Goal: Task Accomplishment & Management: Manage account settings

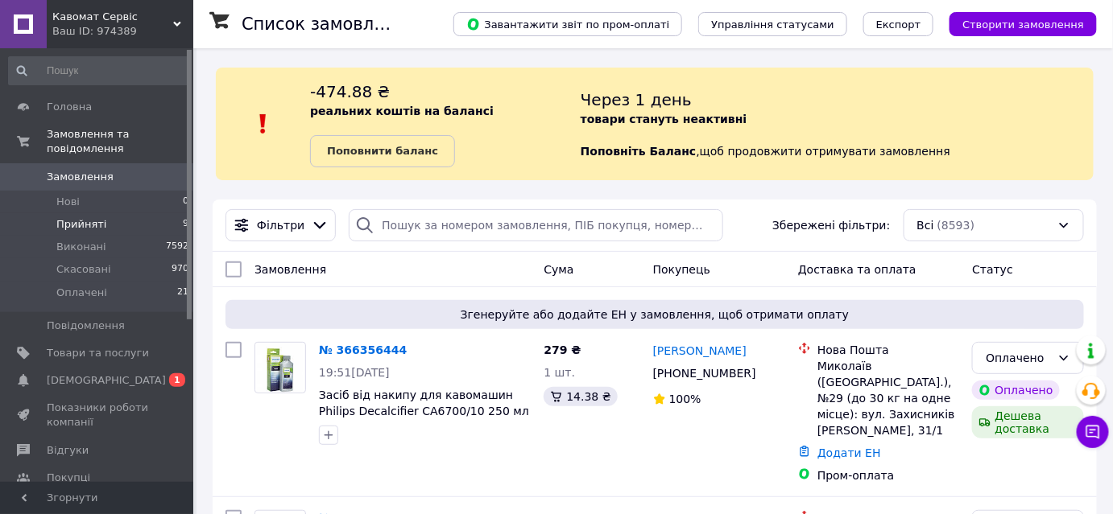
click at [85, 217] on span "Прийняті" at bounding box center [81, 224] width 50 height 14
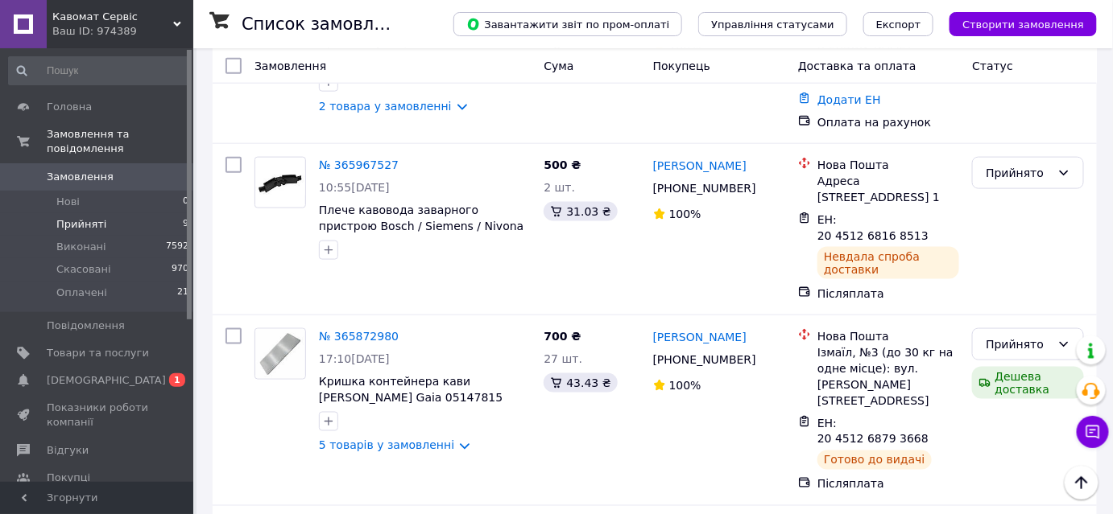
scroll to position [575, 0]
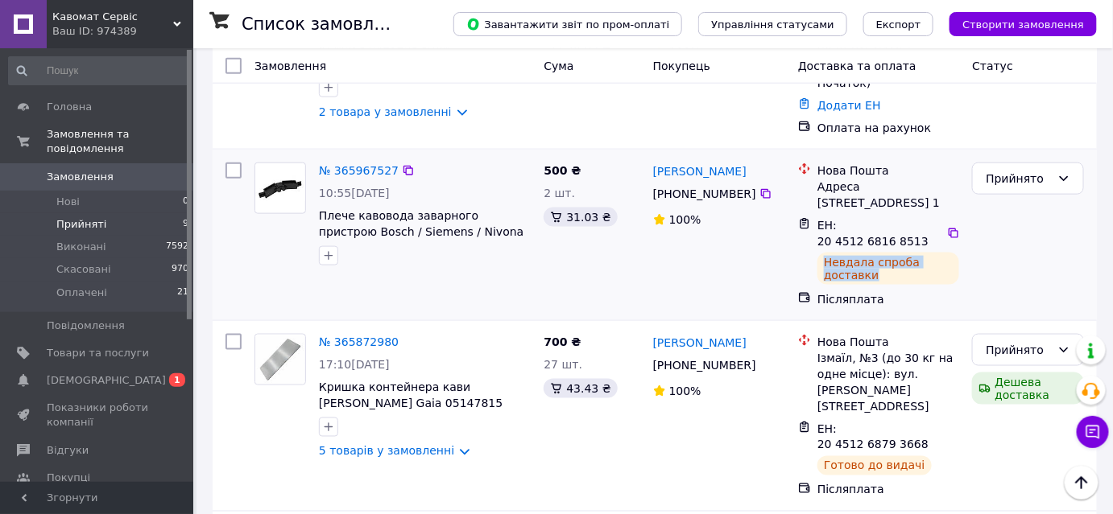
drag, startPoint x: 882, startPoint y: 371, endPoint x: 822, endPoint y: 356, distance: 62.3
click at [822, 285] on div "Невдала спроба доставки" at bounding box center [888, 269] width 142 height 32
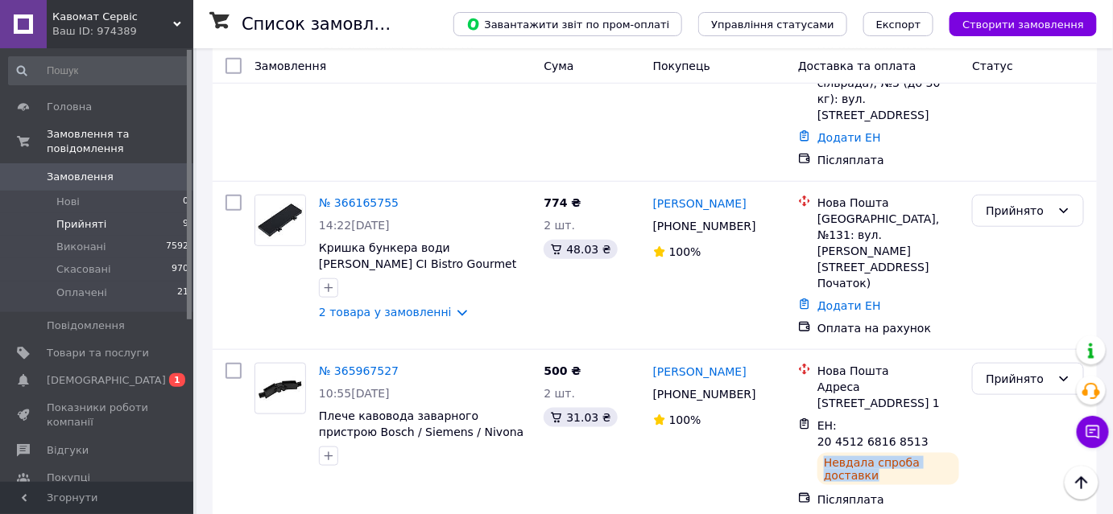
scroll to position [0, 0]
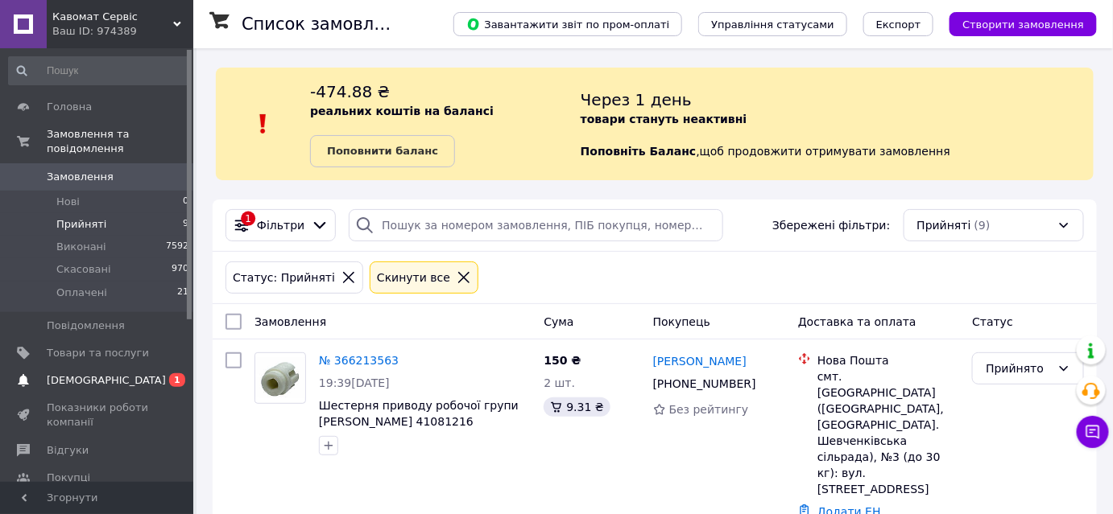
click at [51, 374] on span "[DEMOGRAPHIC_DATA]" at bounding box center [106, 381] width 119 height 14
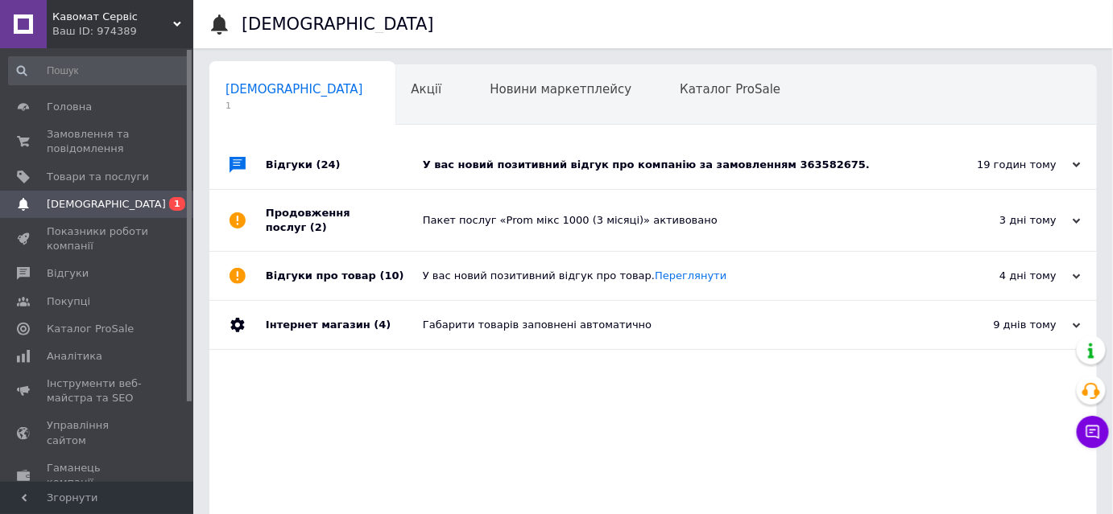
click at [566, 156] on div "У вас новий позитивний відгук про компанію за замовленням 363582675." at bounding box center [671, 165] width 497 height 48
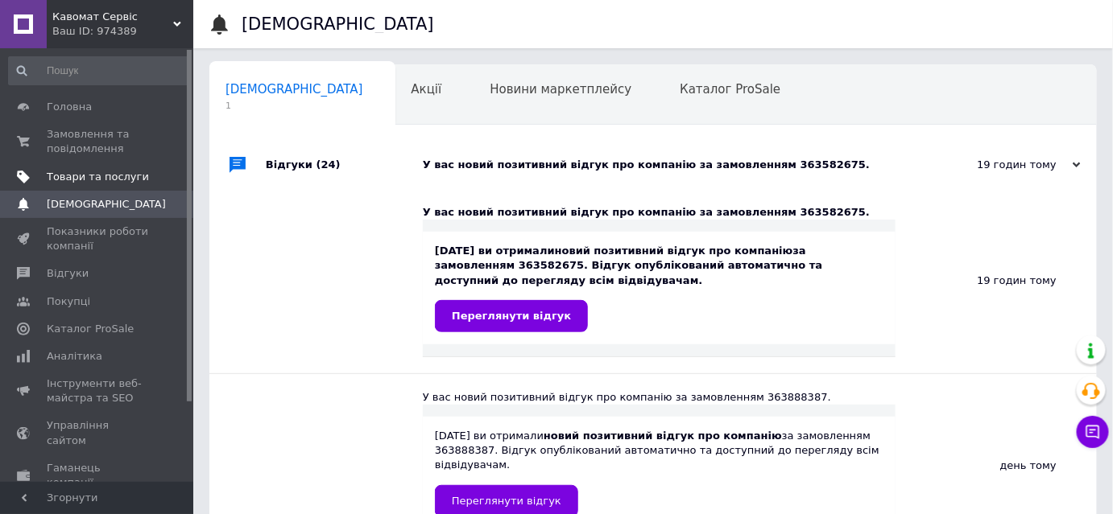
click at [107, 177] on span "Товари та послуги" at bounding box center [98, 177] width 102 height 14
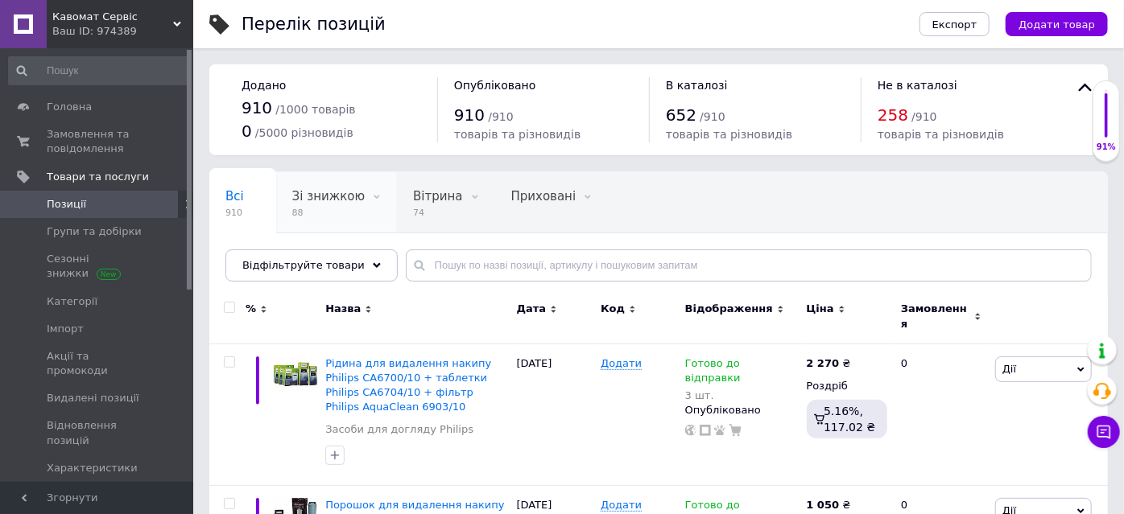
click at [324, 219] on span "88" at bounding box center [328, 213] width 72 height 12
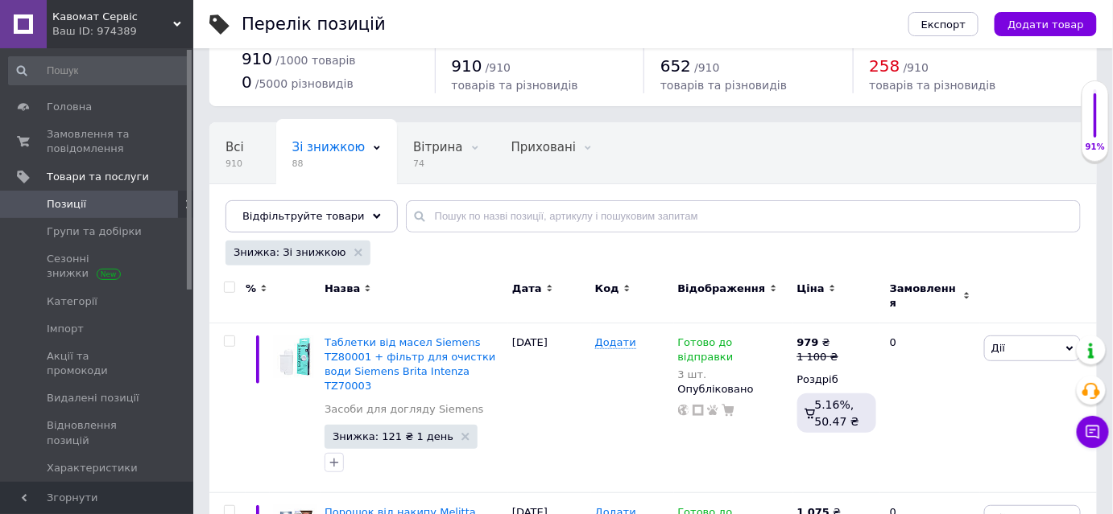
scroll to position [115, 0]
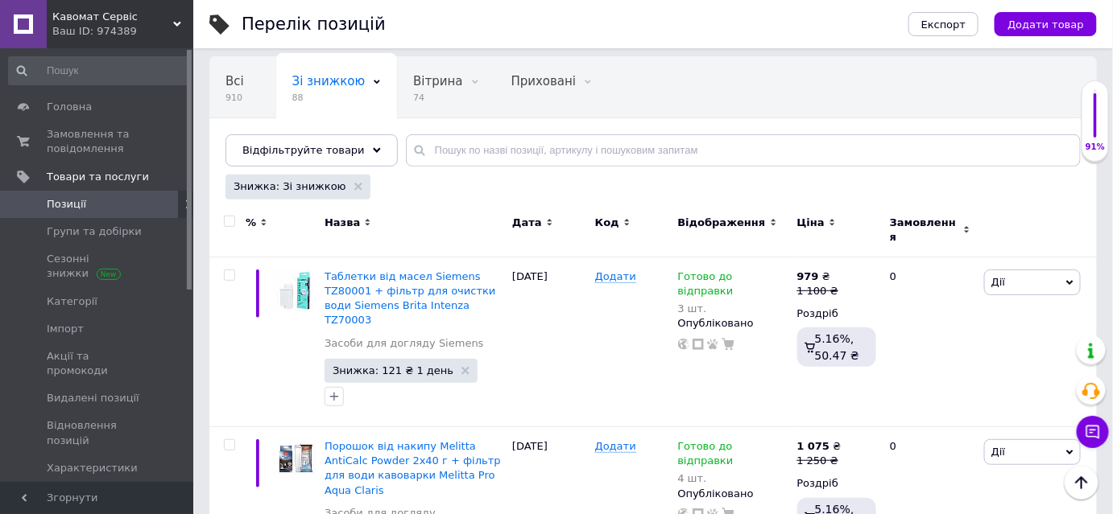
click at [231, 227] on input "checkbox" at bounding box center [229, 222] width 10 height 10
checkbox input "true"
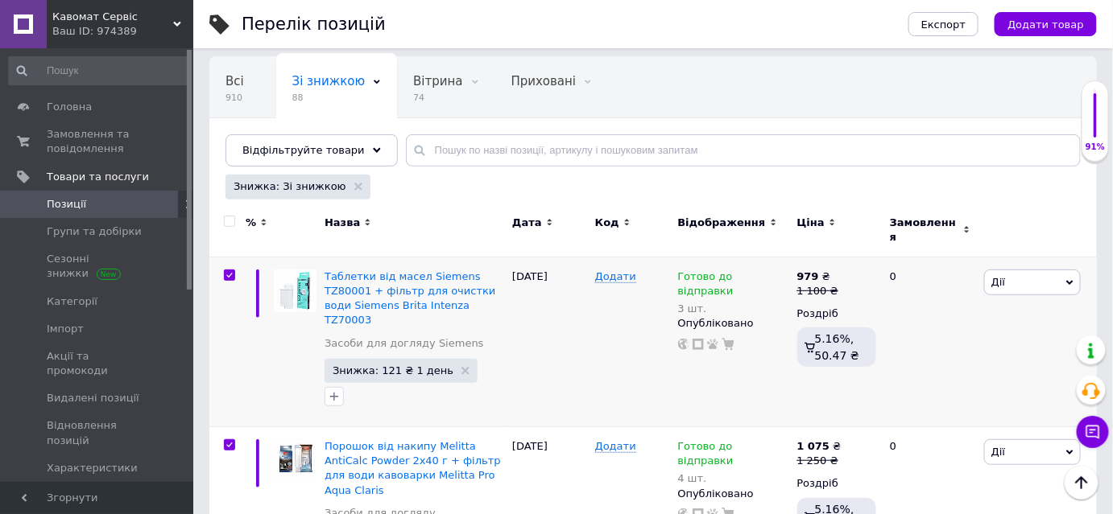
checkbox input "true"
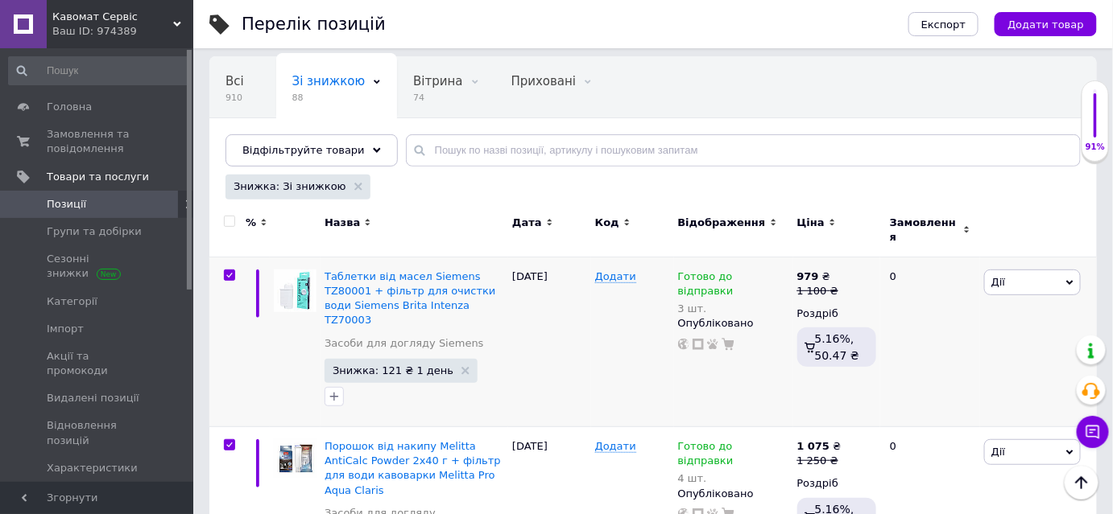
checkbox input "true"
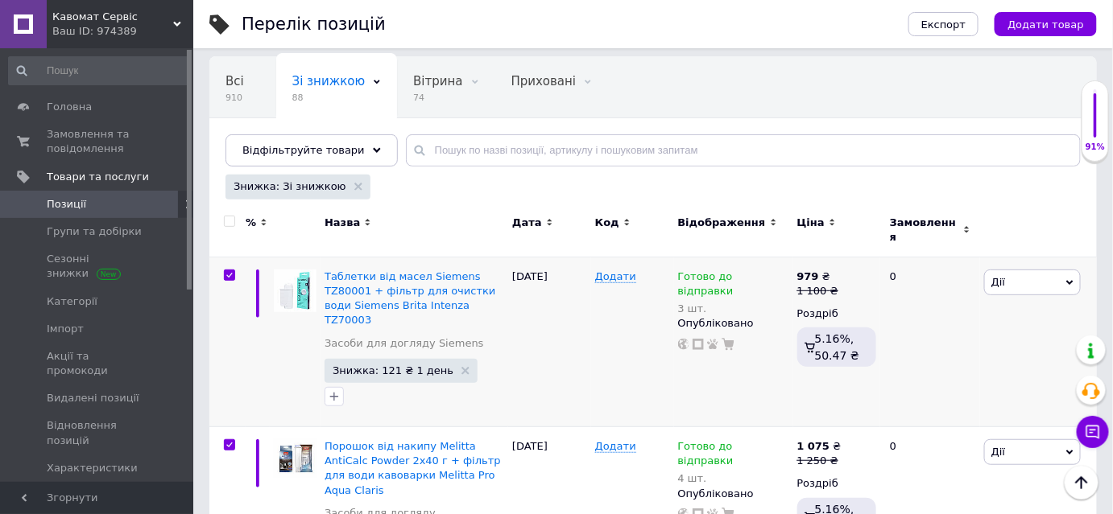
checkbox input "true"
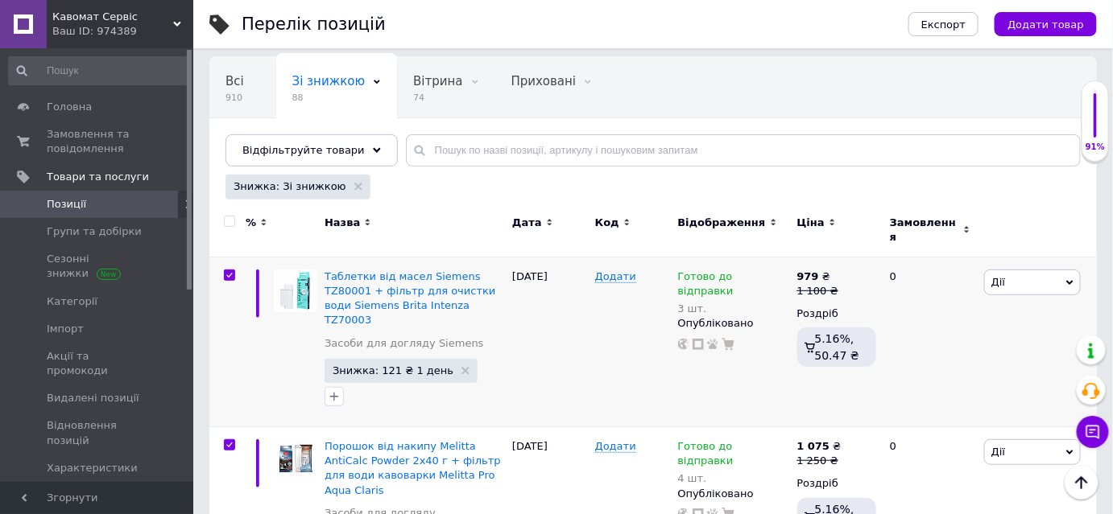
checkbox input "true"
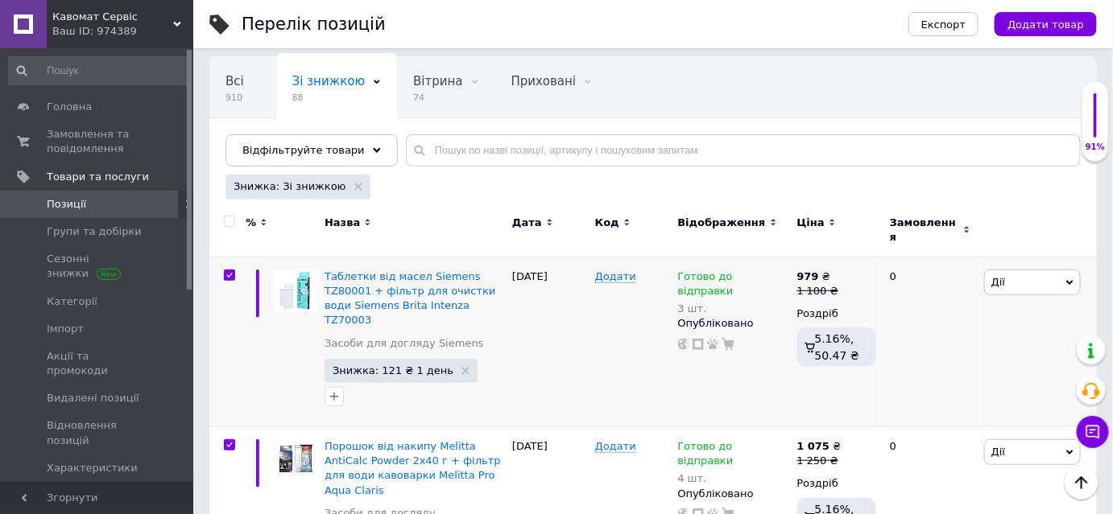
checkbox input "true"
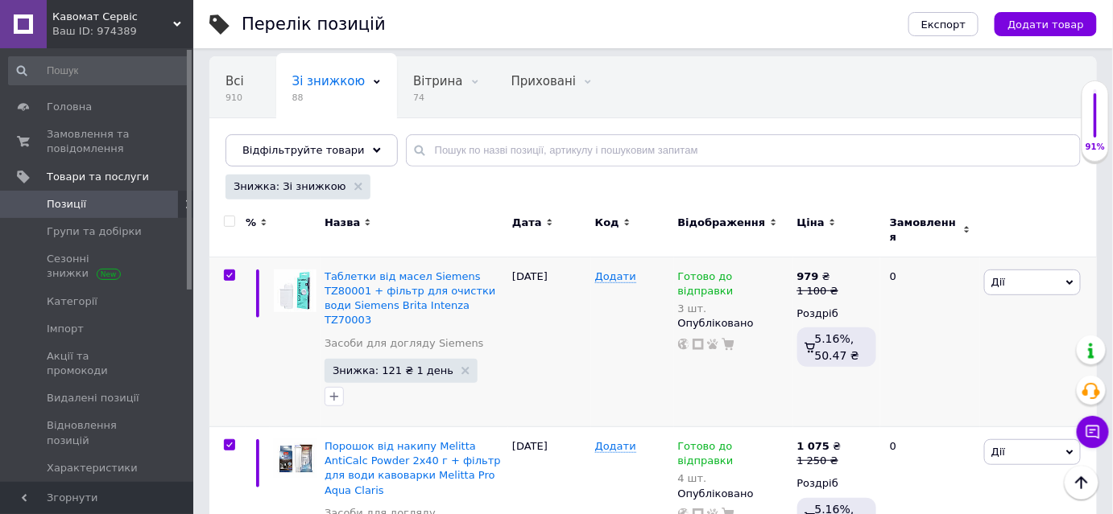
checkbox input "true"
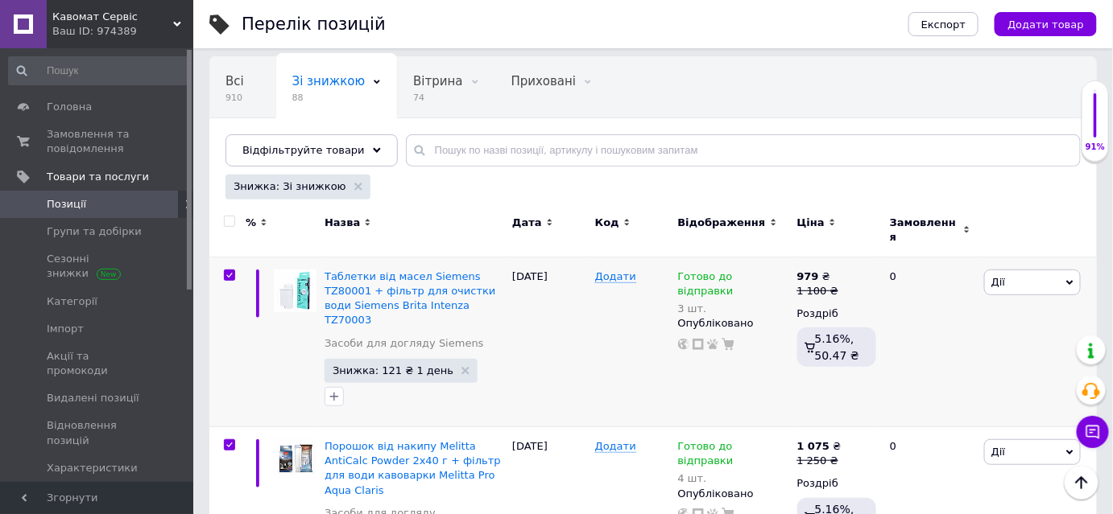
checkbox input "true"
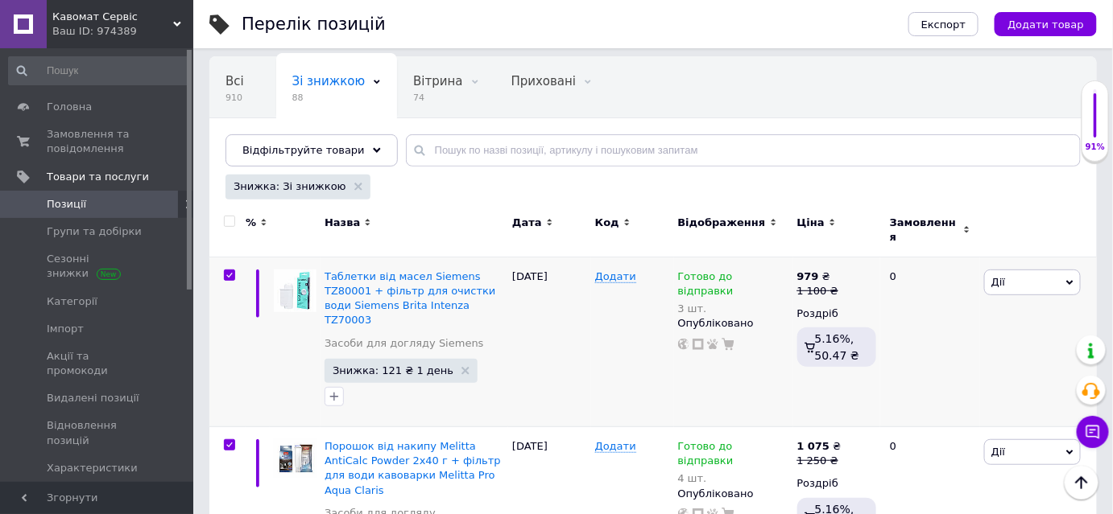
checkbox input "true"
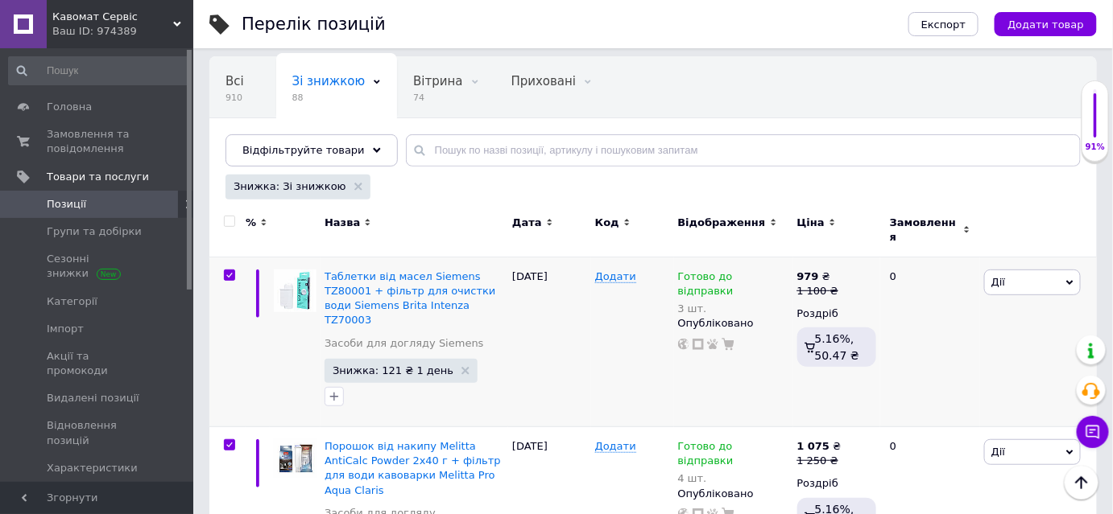
checkbox input "true"
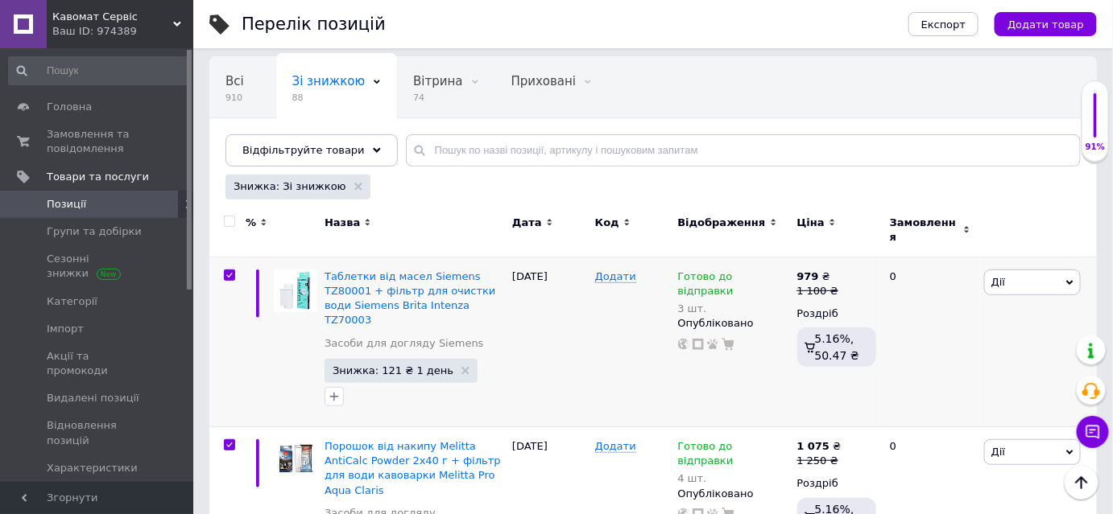
checkbox input "true"
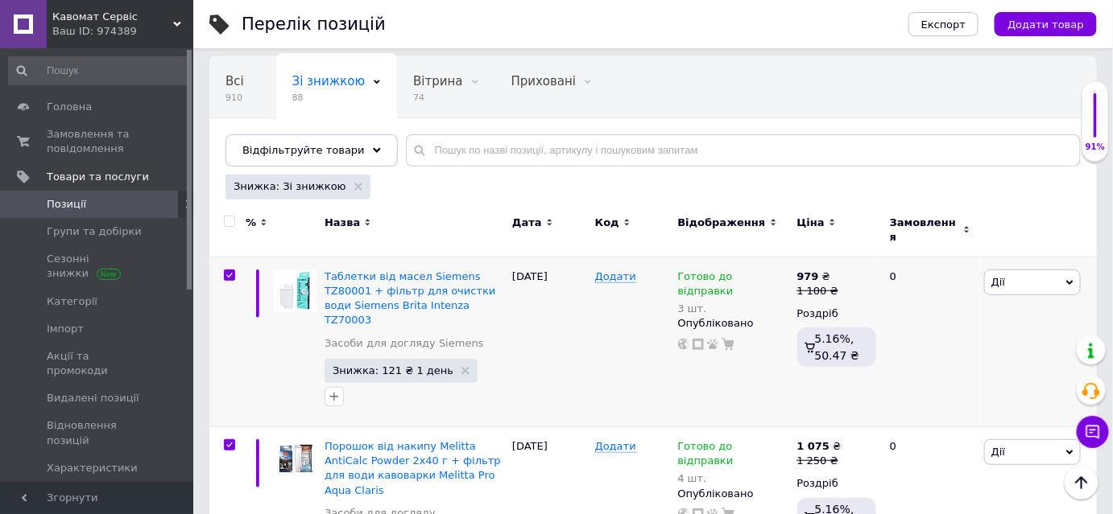
checkbox input "true"
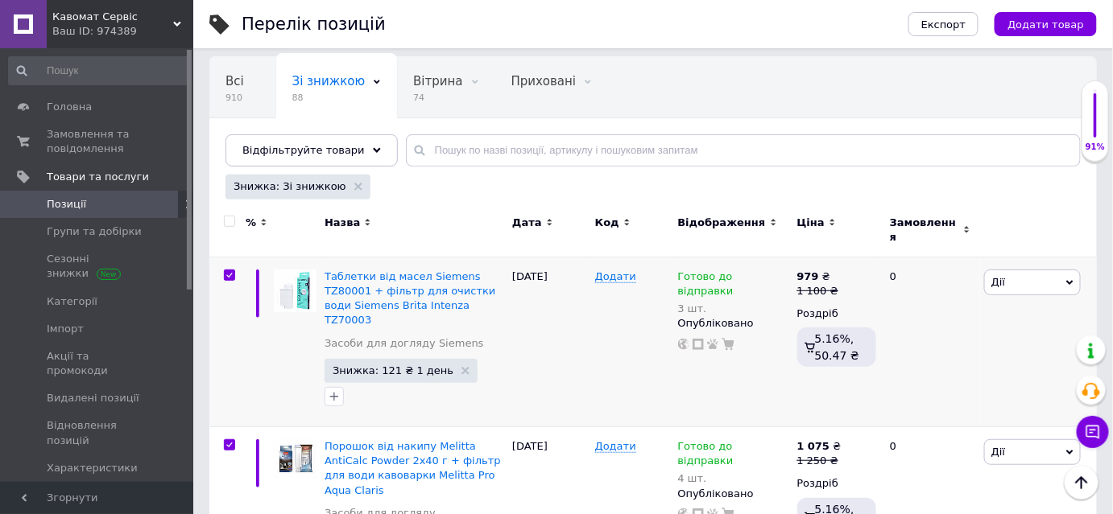
checkbox input "true"
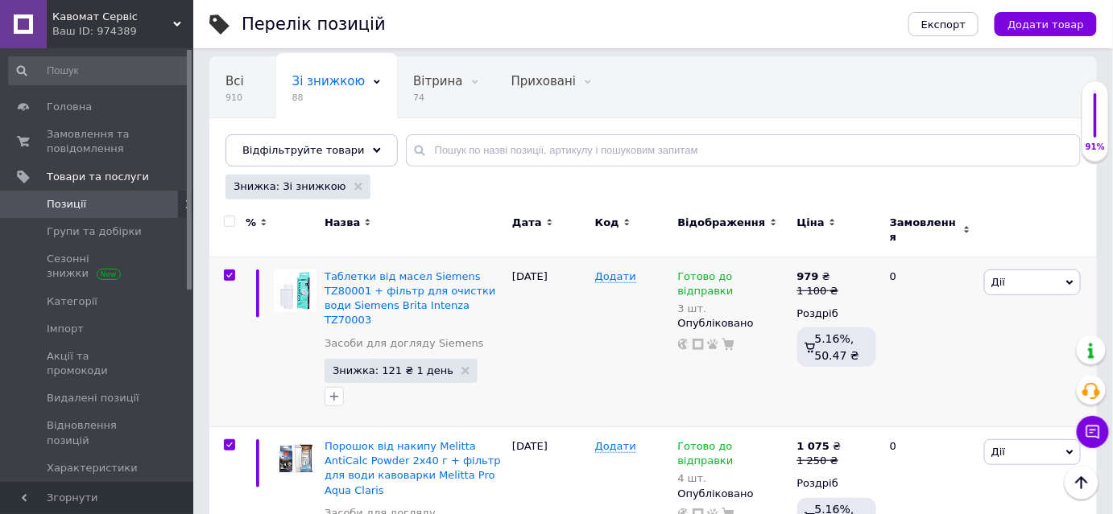
checkbox input "true"
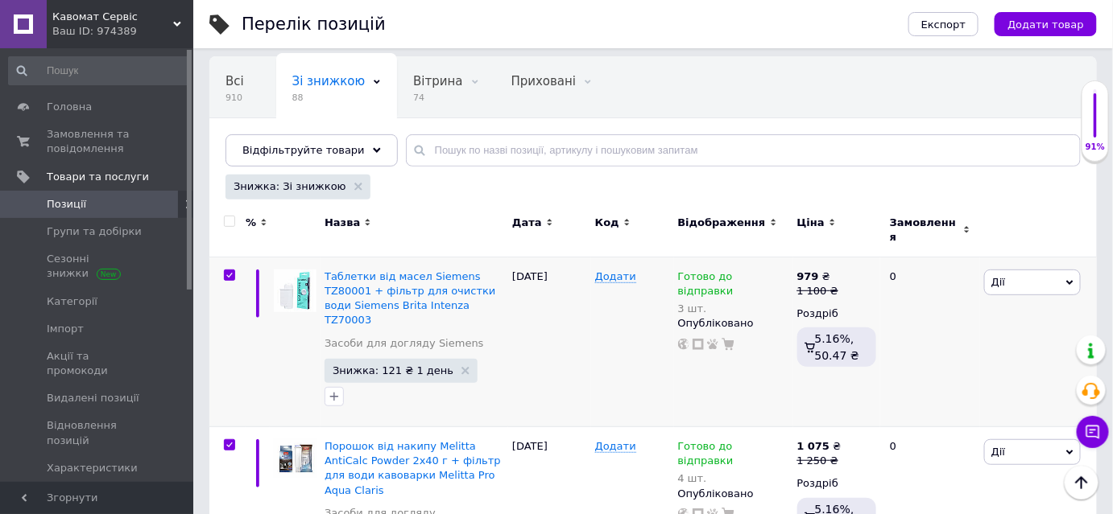
checkbox input "true"
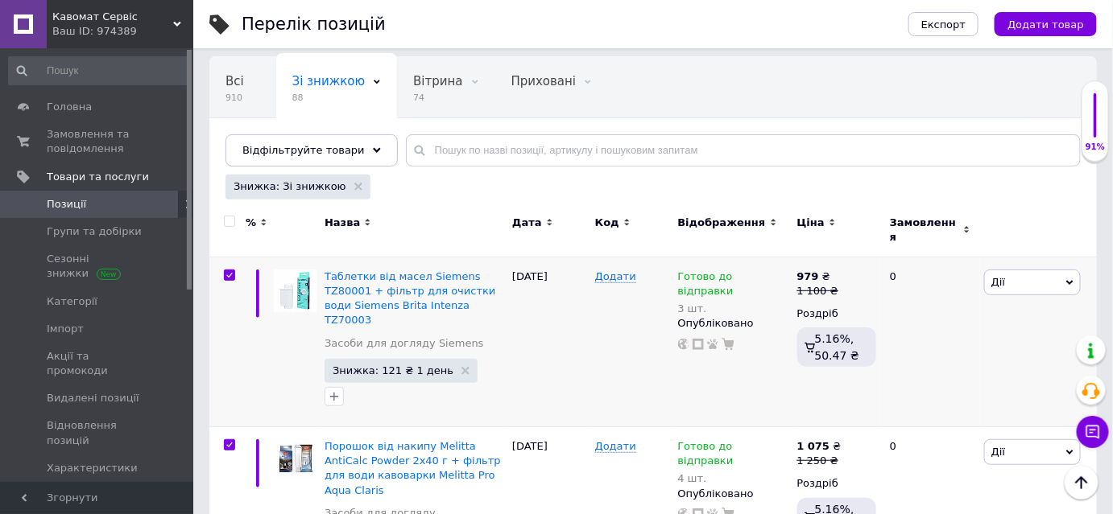
checkbox input "true"
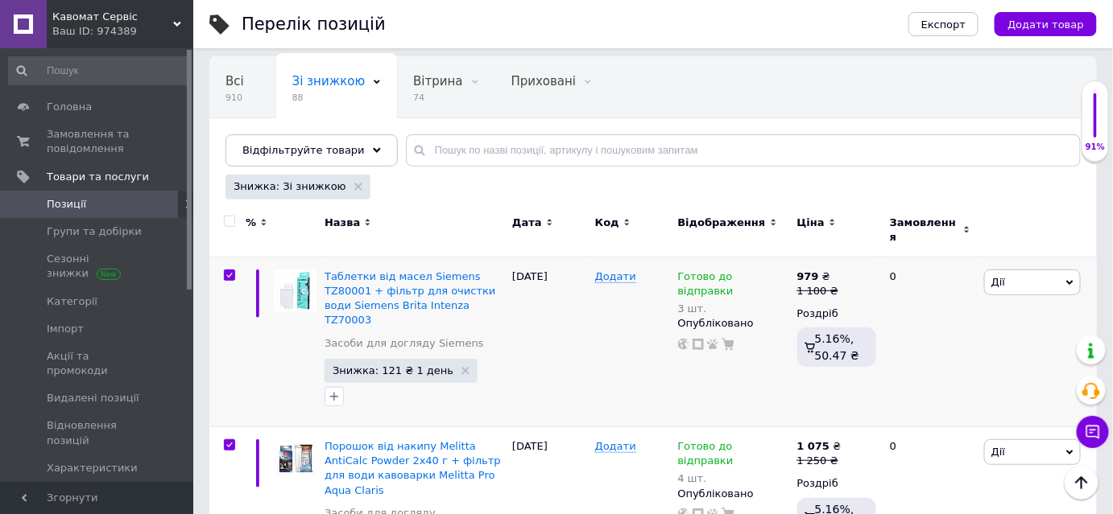
checkbox input "true"
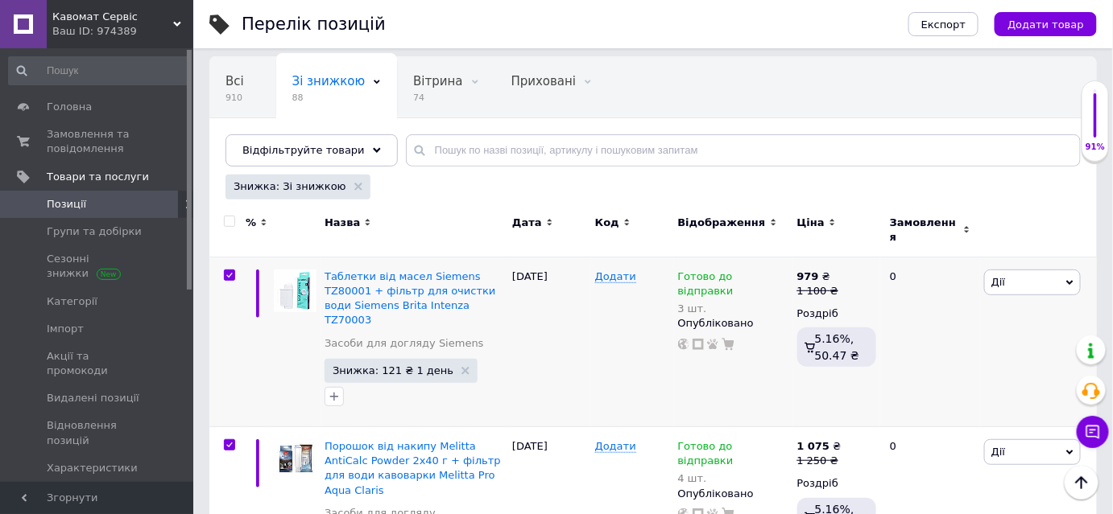
checkbox input "true"
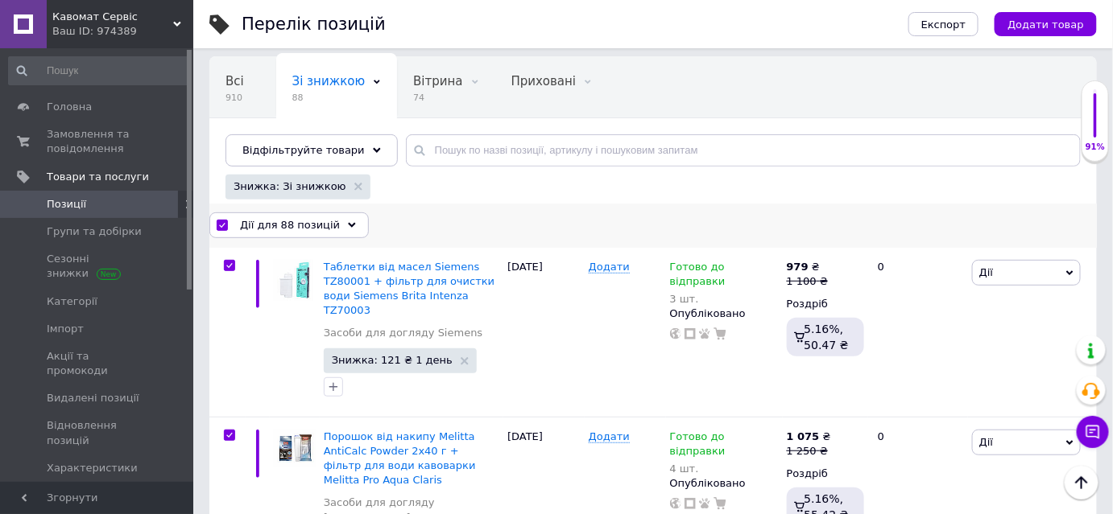
click at [309, 233] on span "Дії для 88 позицій" at bounding box center [290, 225] width 100 height 14
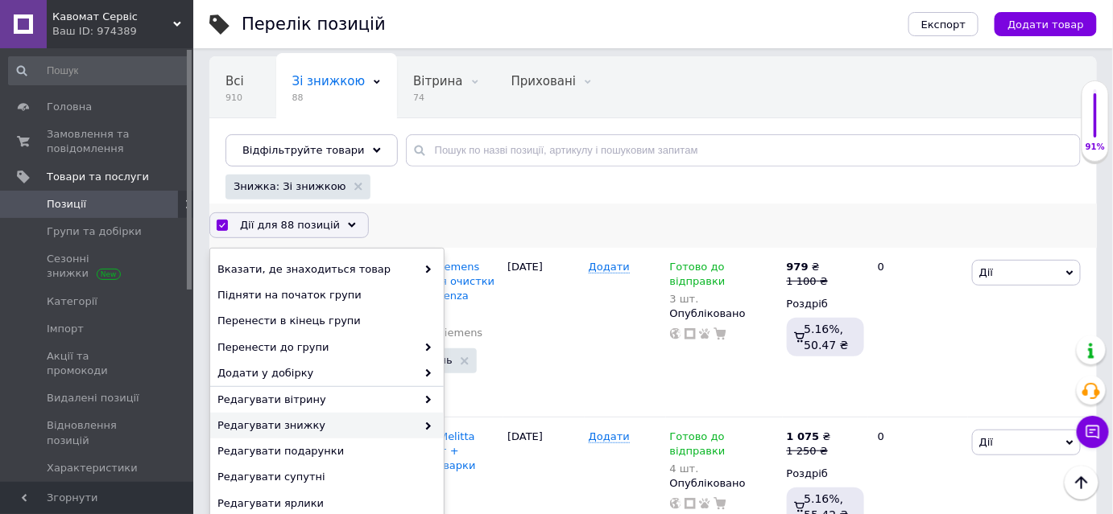
click at [395, 433] on span "Редагувати знижку" at bounding box center [316, 426] width 199 height 14
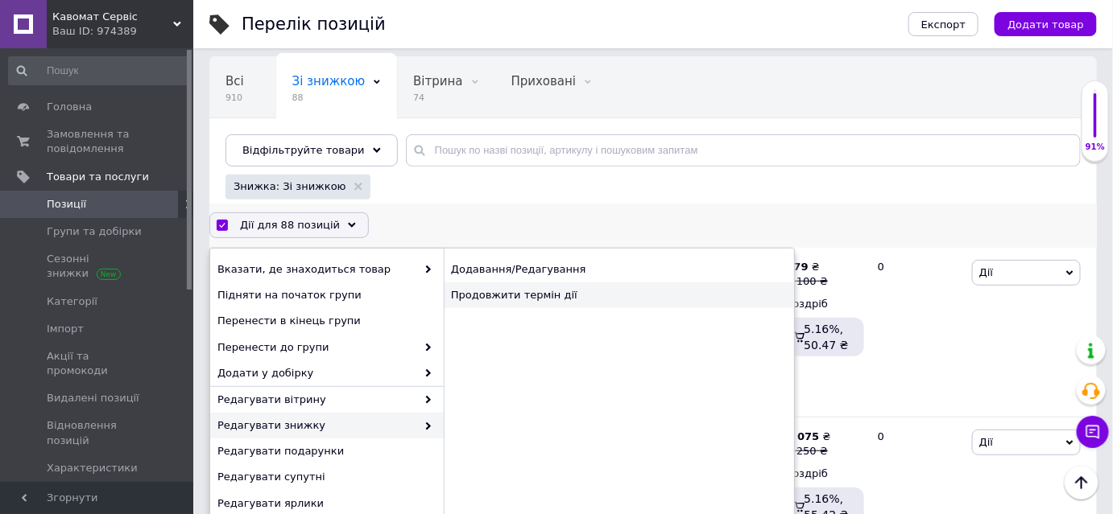
click at [554, 308] on div "Продовжити термін дії" at bounding box center [619, 296] width 350 height 26
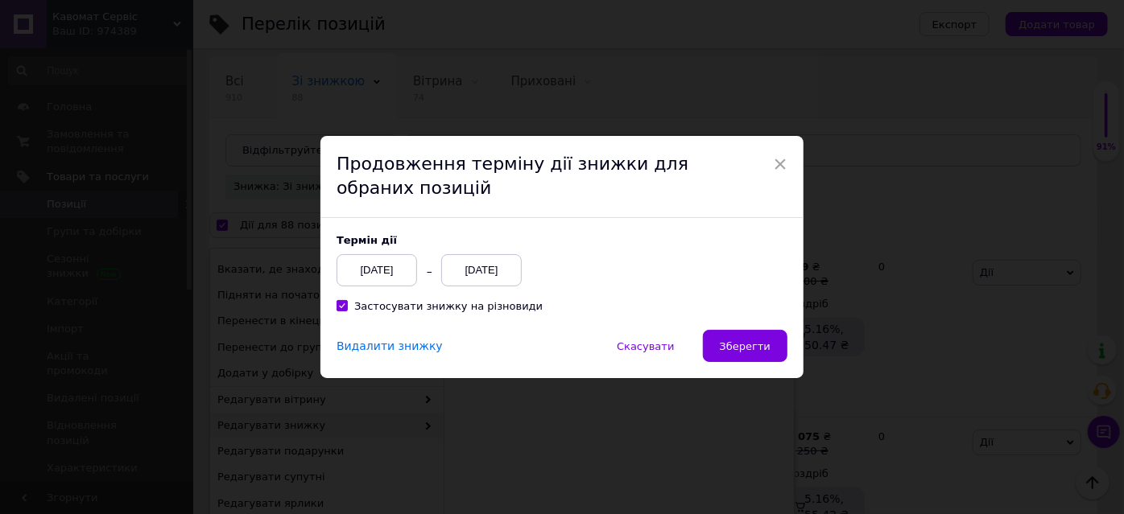
click at [486, 270] on div "[DATE]" at bounding box center [481, 270] width 80 height 32
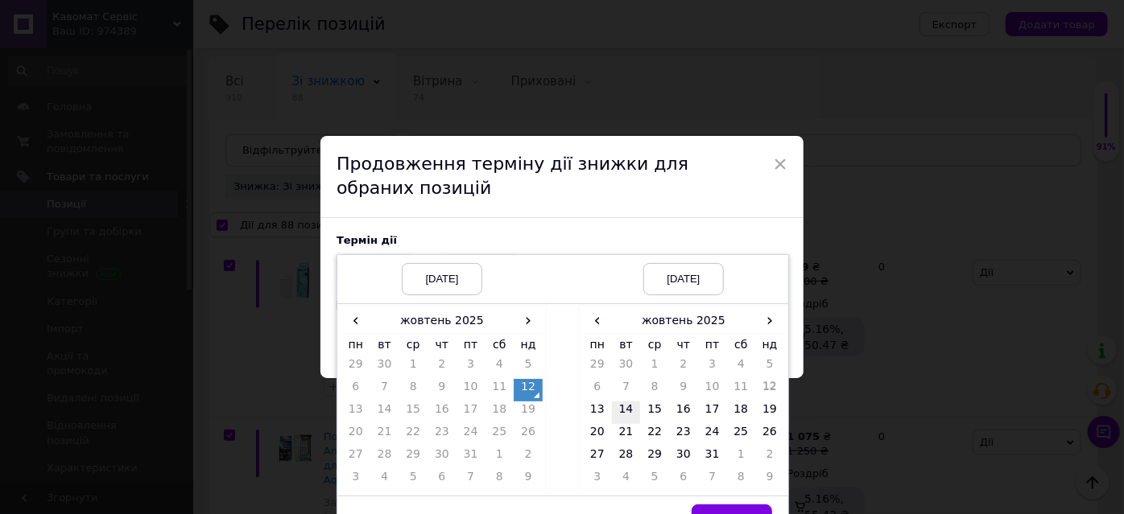
click at [617, 407] on td "14" at bounding box center [626, 413] width 29 height 23
click at [716, 508] on button "Вибрати" at bounding box center [731, 521] width 80 height 32
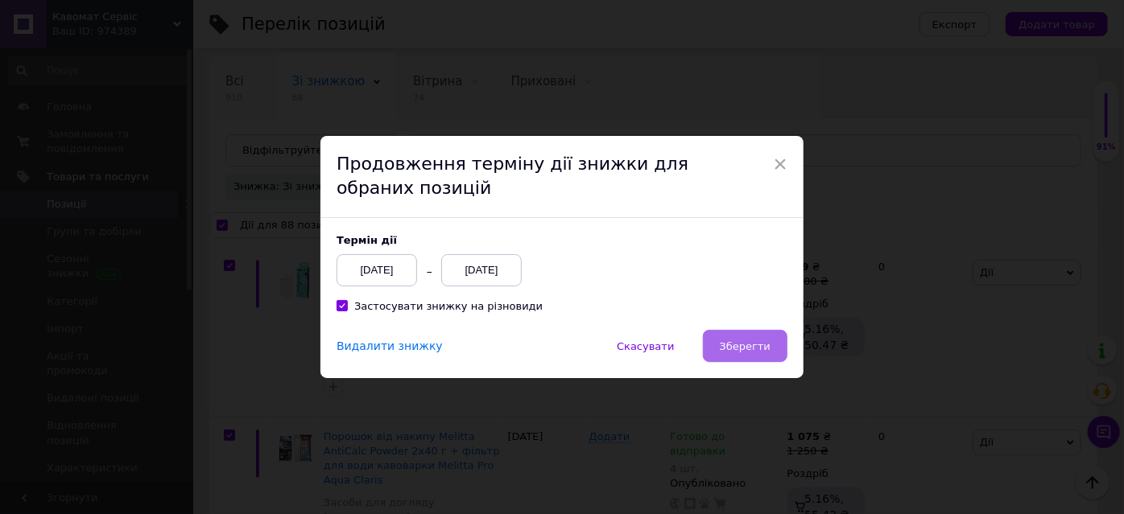
click at [745, 345] on span "Зберегти" at bounding box center [745, 347] width 51 height 12
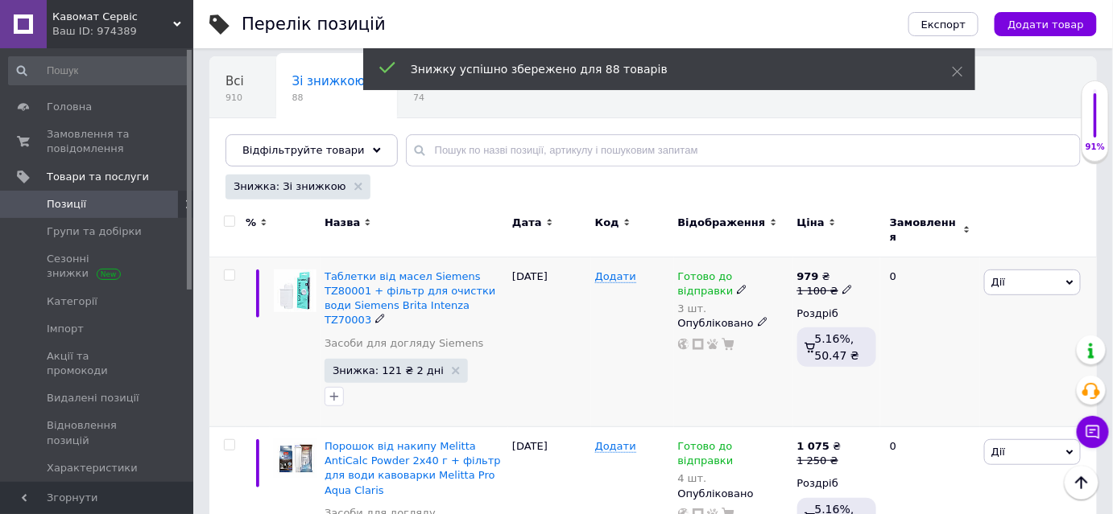
checkbox input "false"
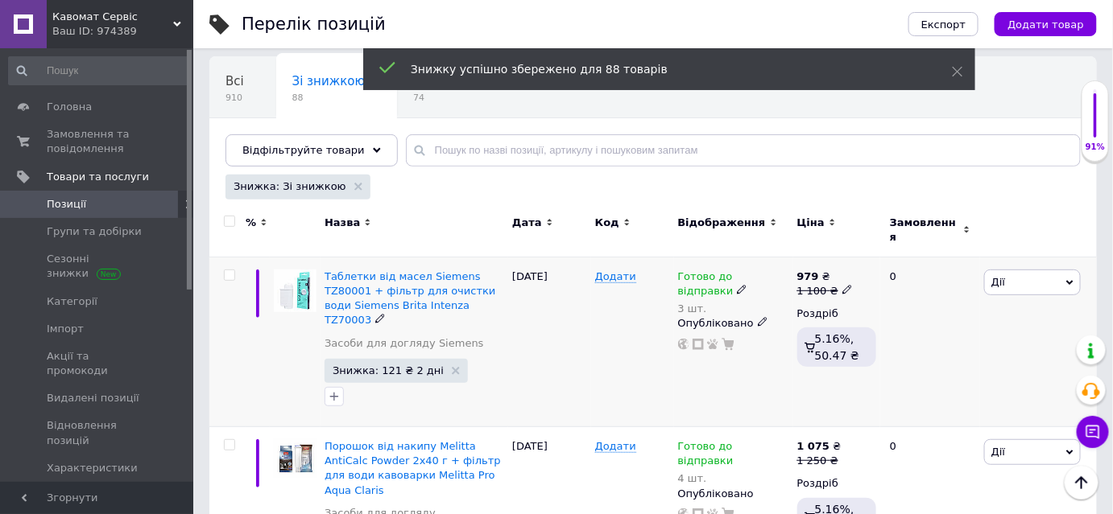
checkbox input "false"
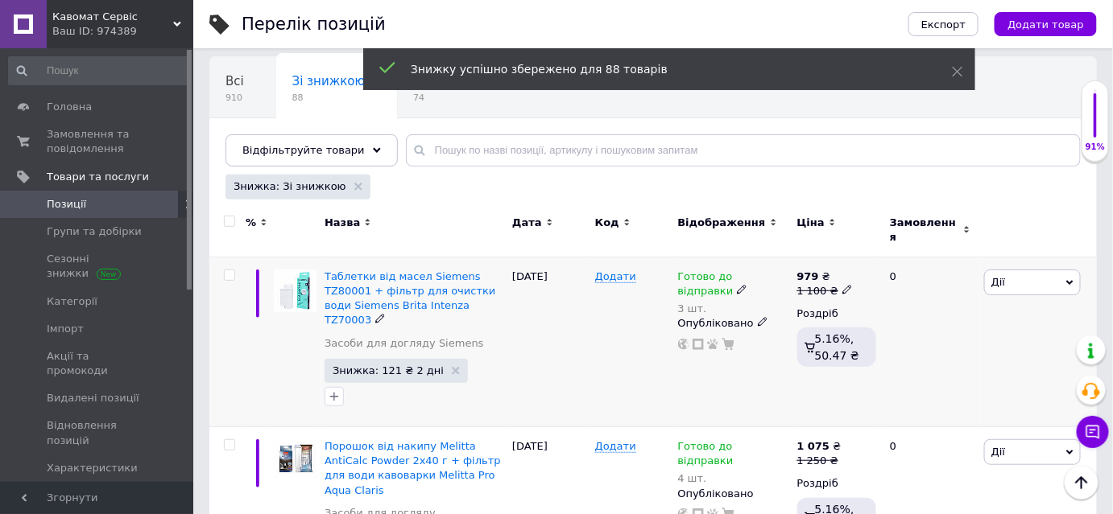
checkbox input "false"
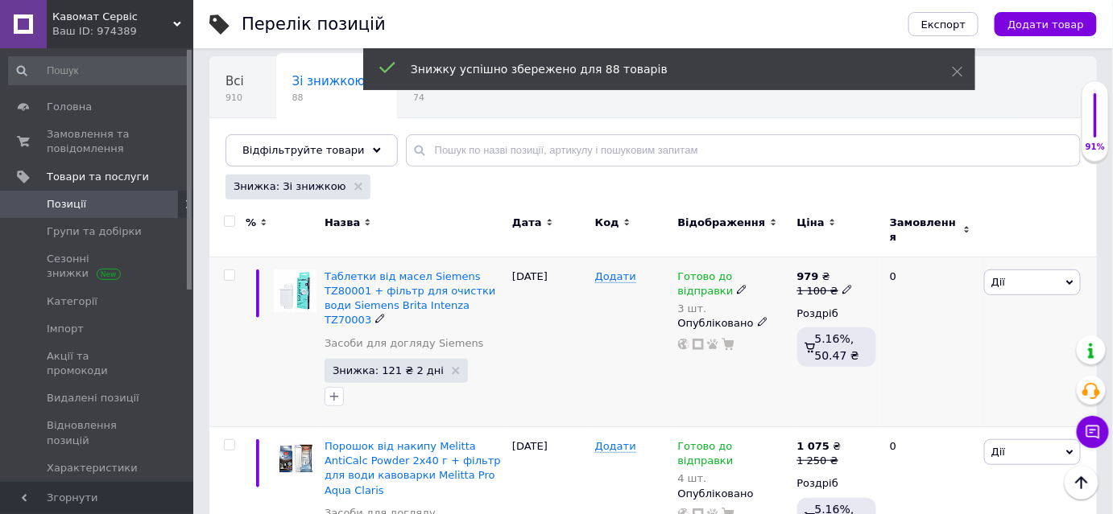
checkbox input "false"
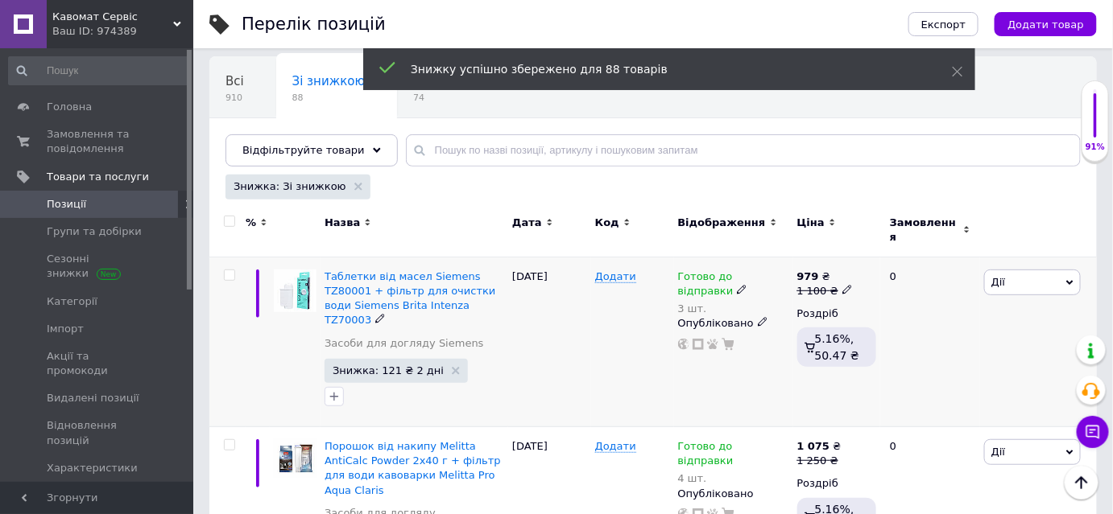
checkbox input "false"
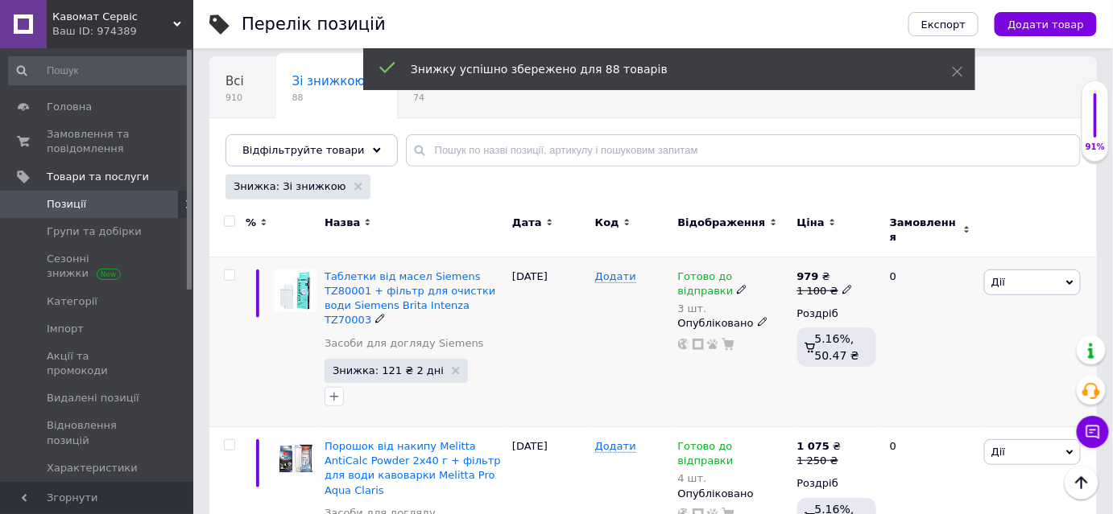
checkbox input "false"
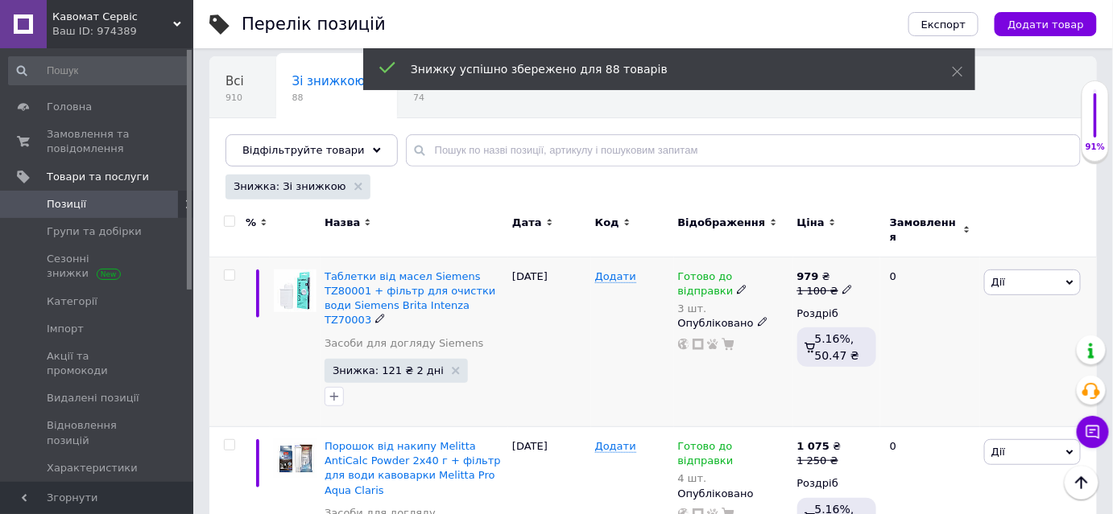
checkbox input "false"
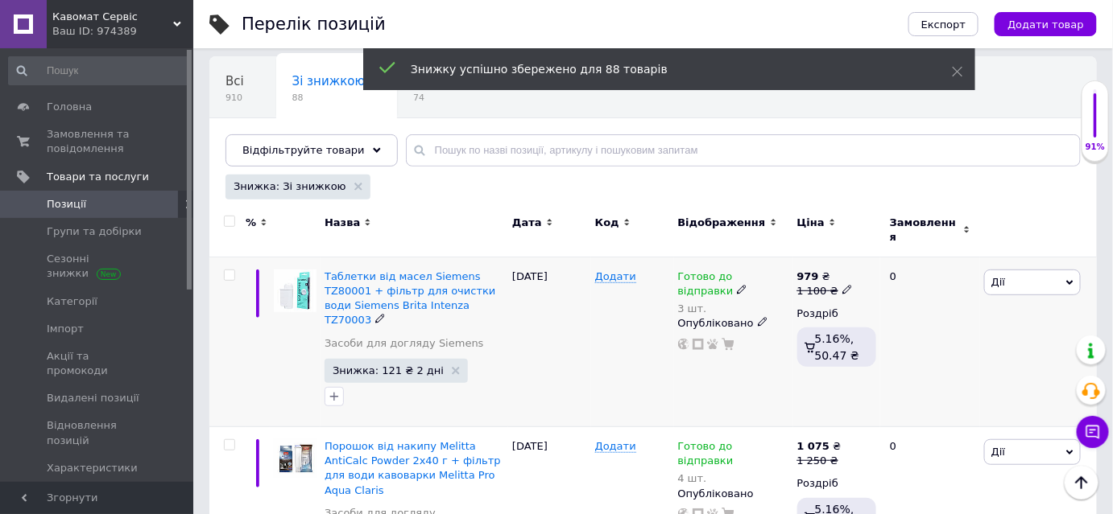
checkbox input "false"
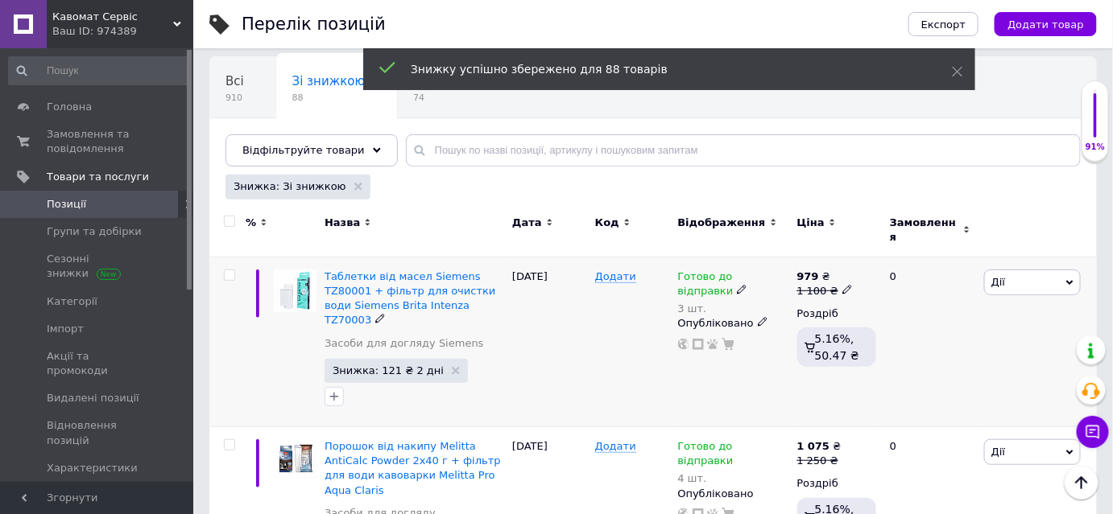
checkbox input "false"
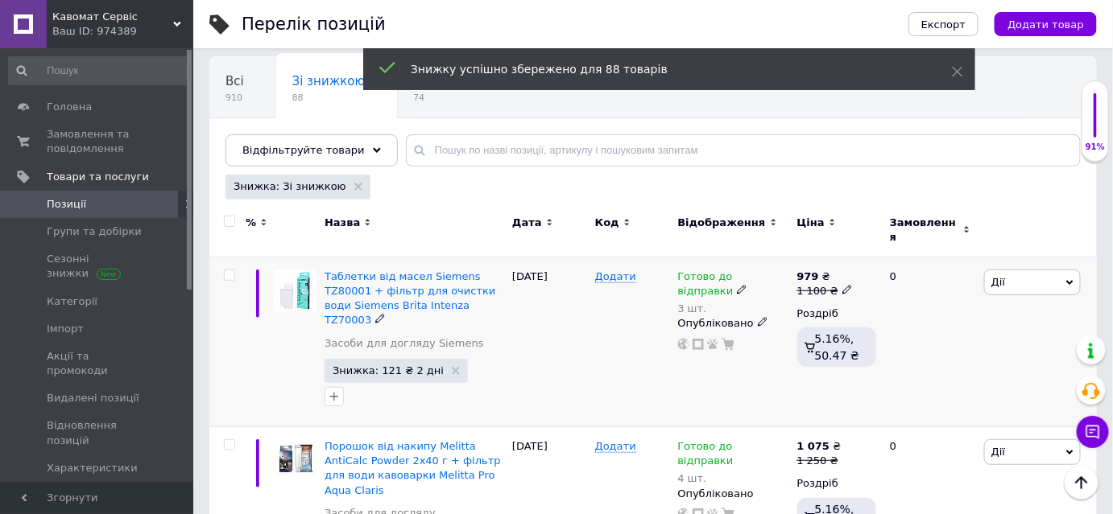
checkbox input "false"
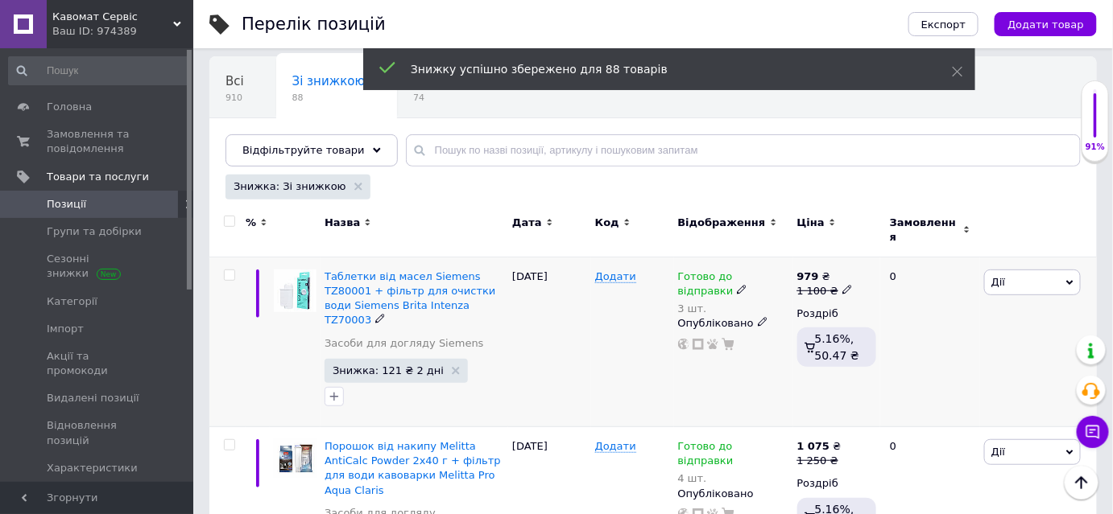
checkbox input "false"
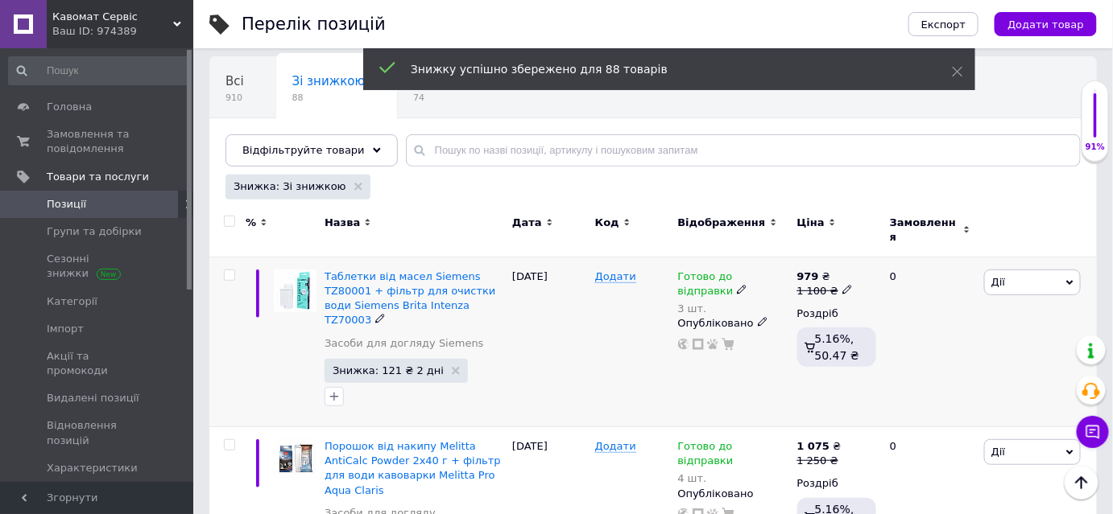
checkbox input "false"
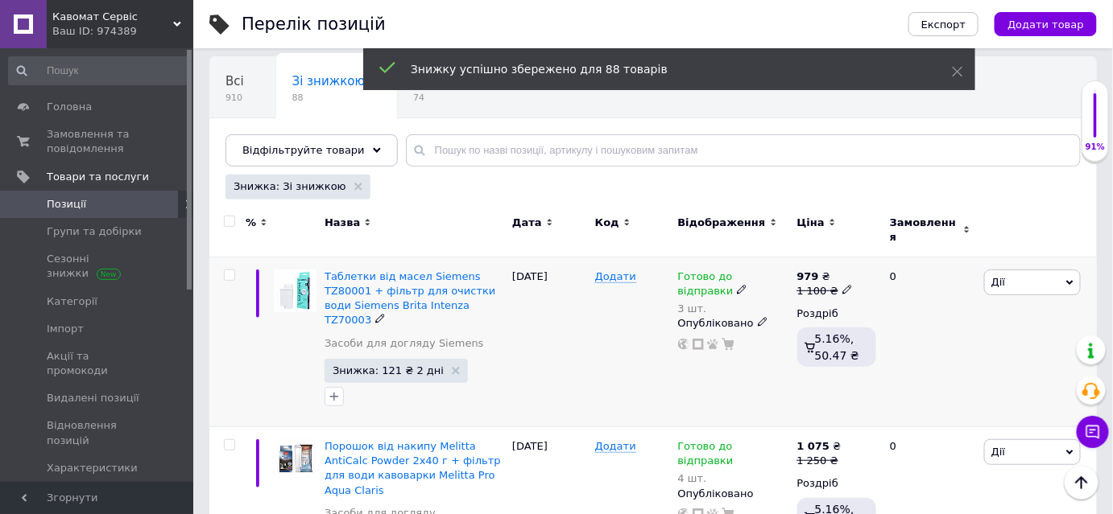
checkbox input "false"
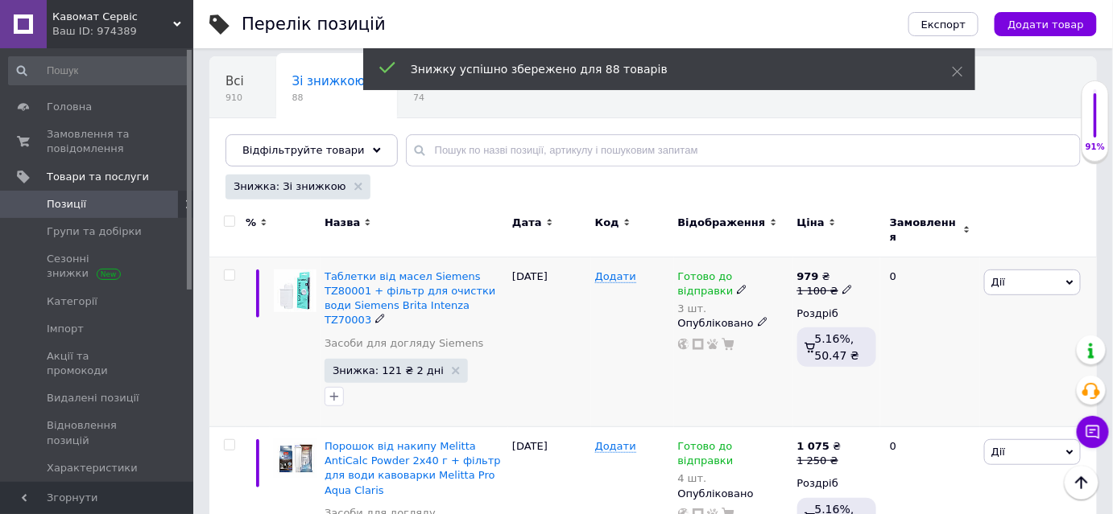
checkbox input "false"
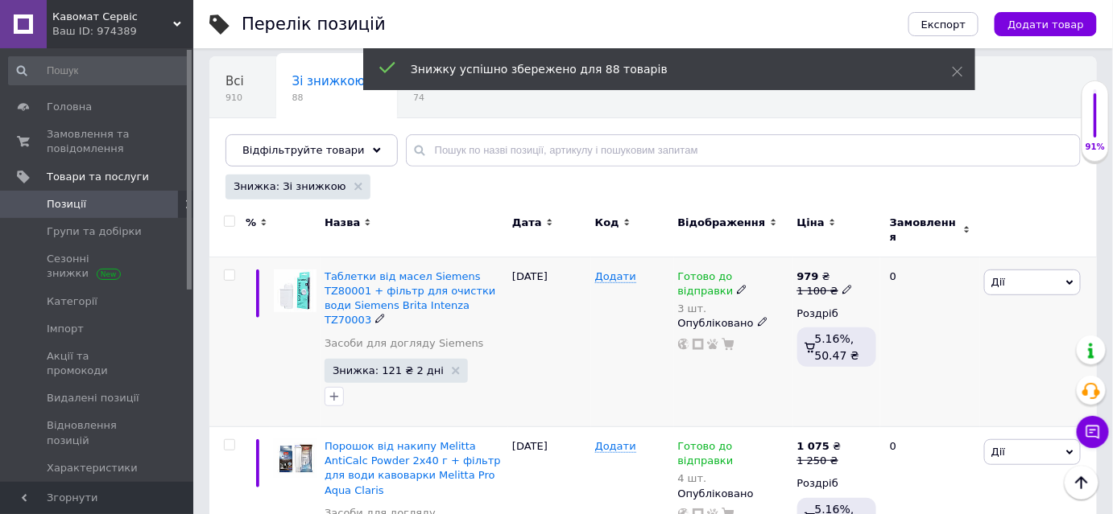
checkbox input "false"
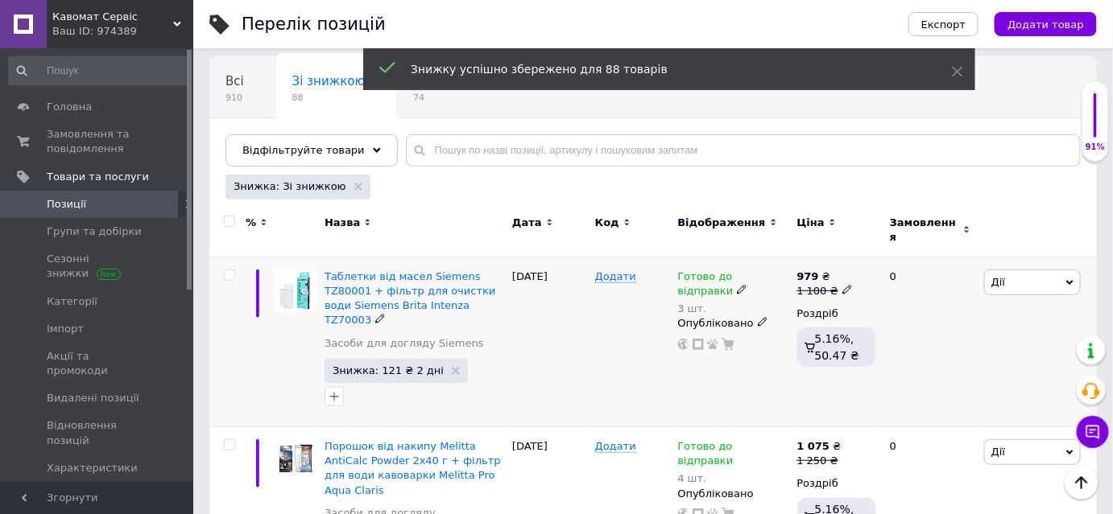
checkbox input "false"
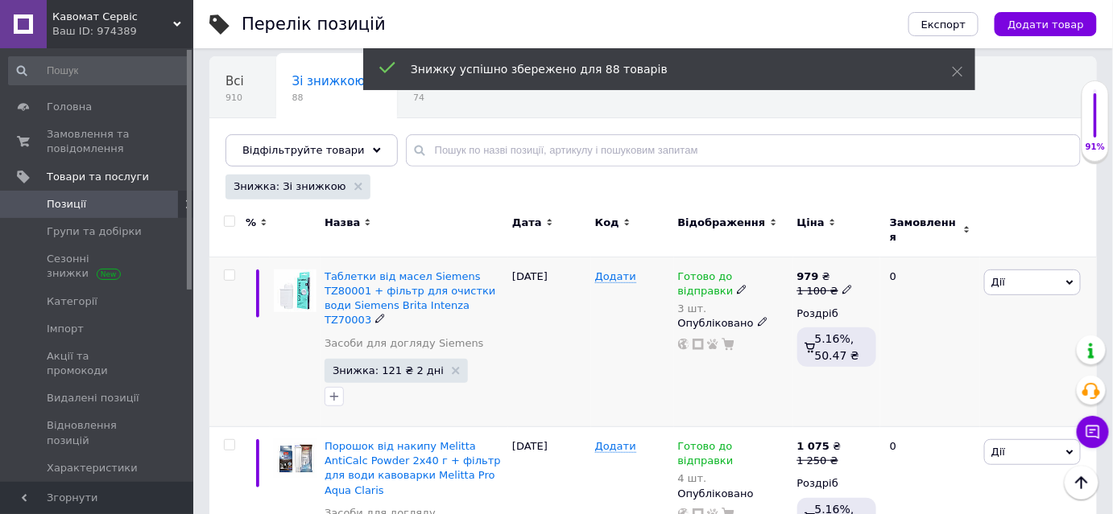
checkbox input "false"
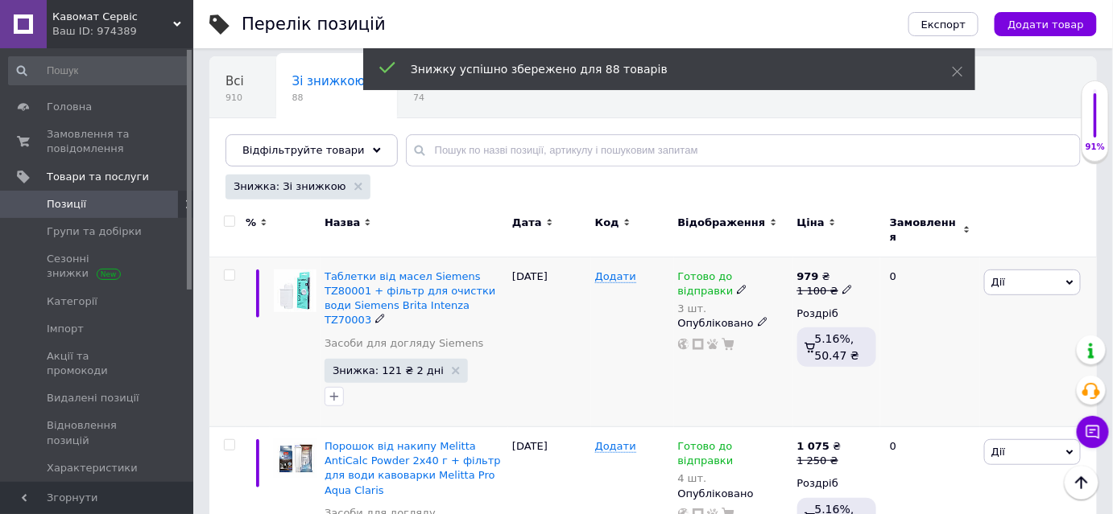
checkbox input "false"
